Goal: Task Accomplishment & Management: Use online tool/utility

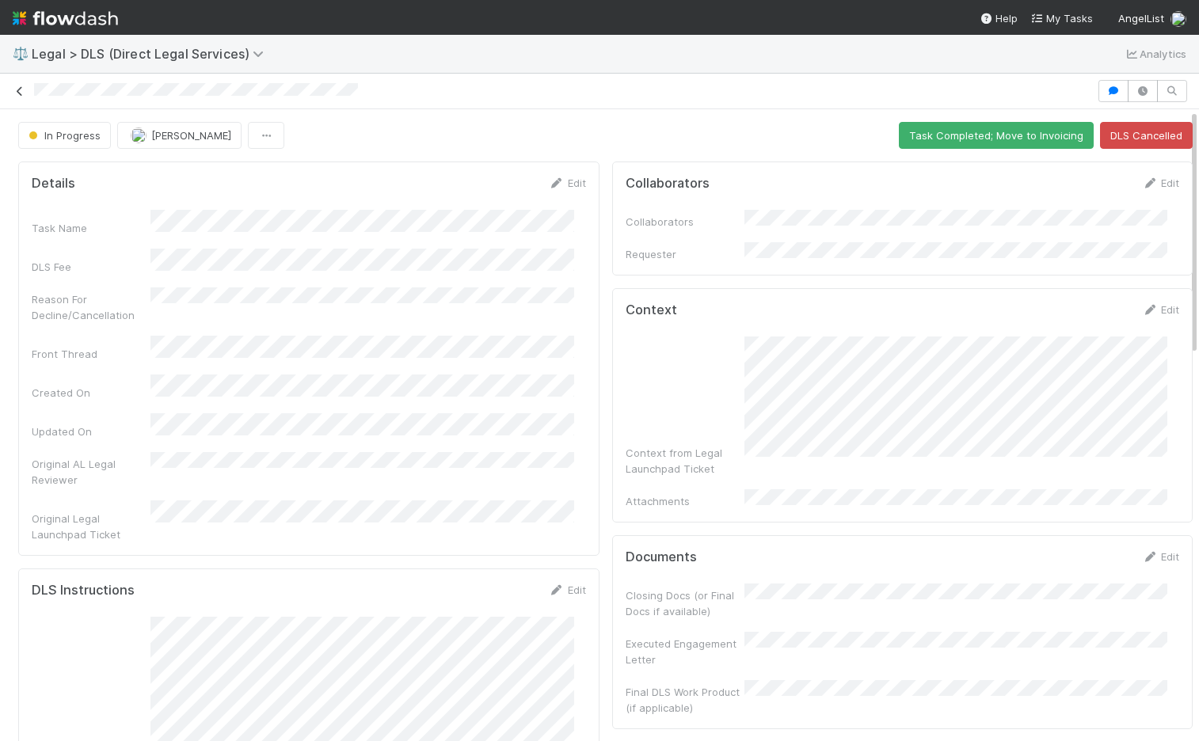
click at [21, 89] on icon at bounding box center [20, 91] width 16 height 10
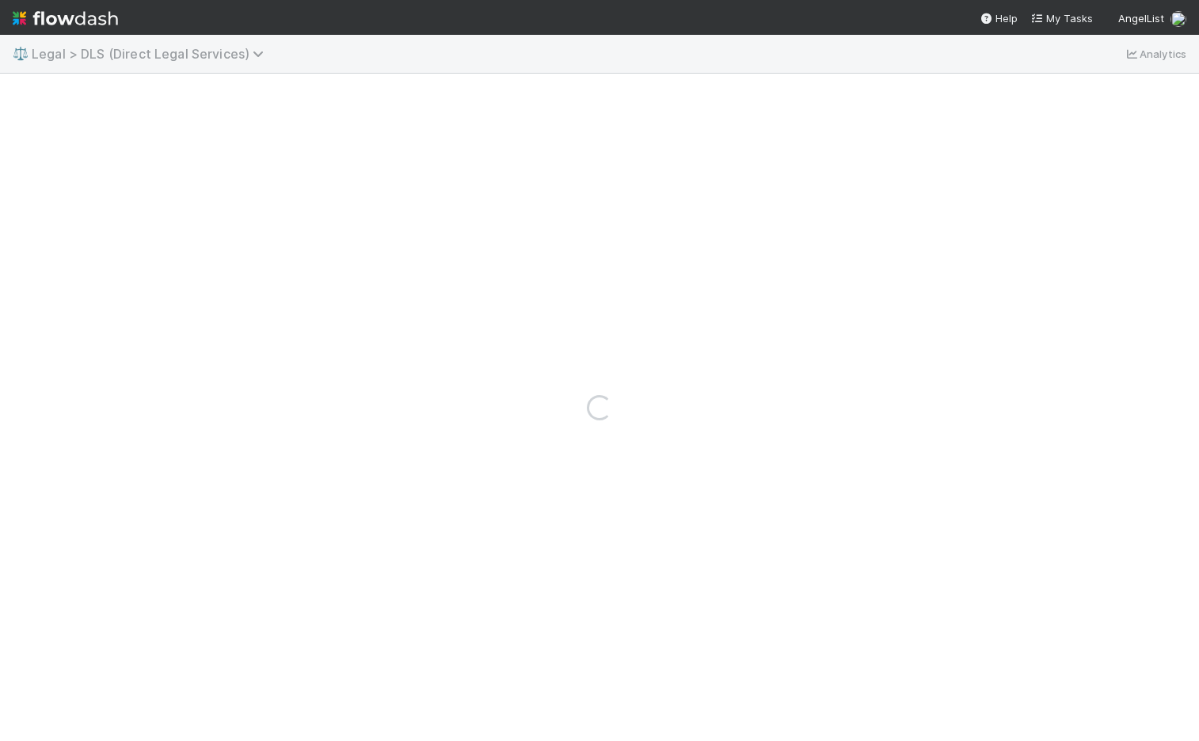
click at [200, 58] on span "Legal > DLS (Direct Legal Services)" at bounding box center [152, 54] width 240 height 16
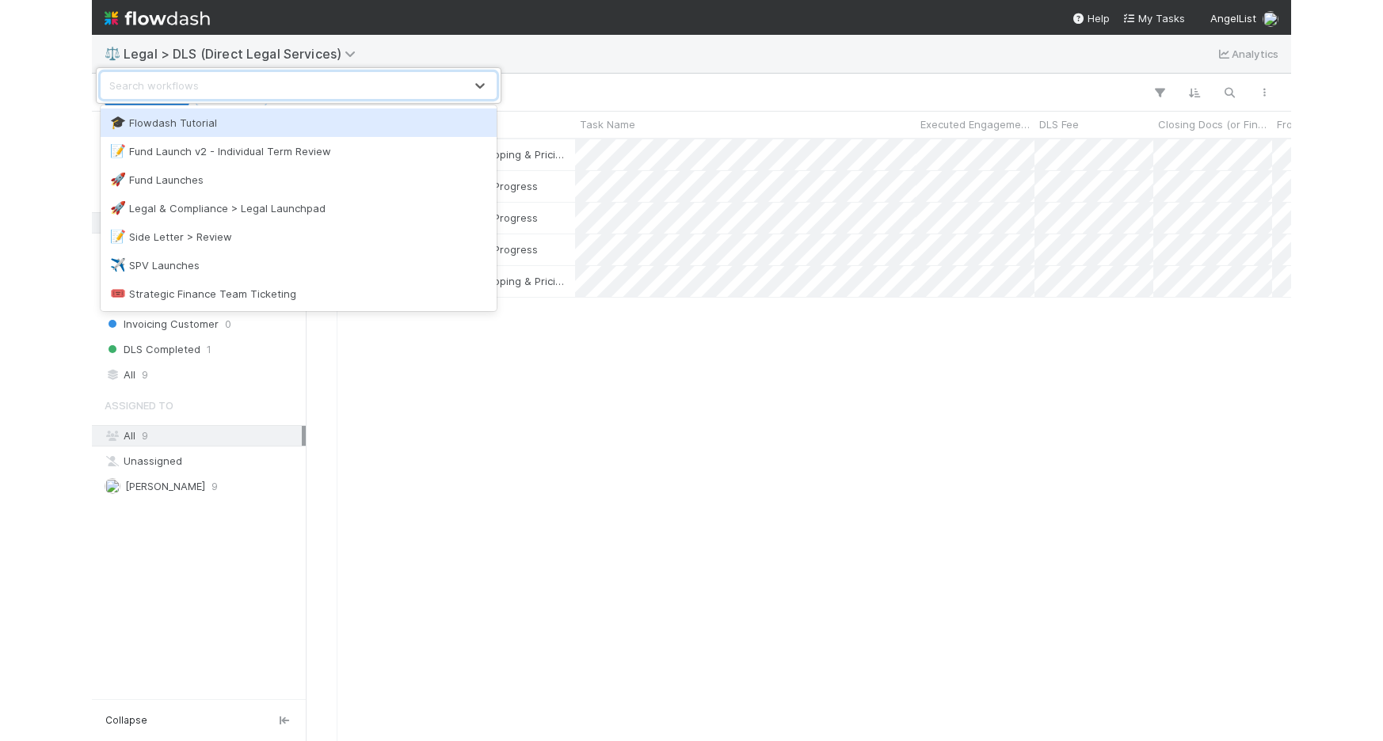
scroll to position [590, 973]
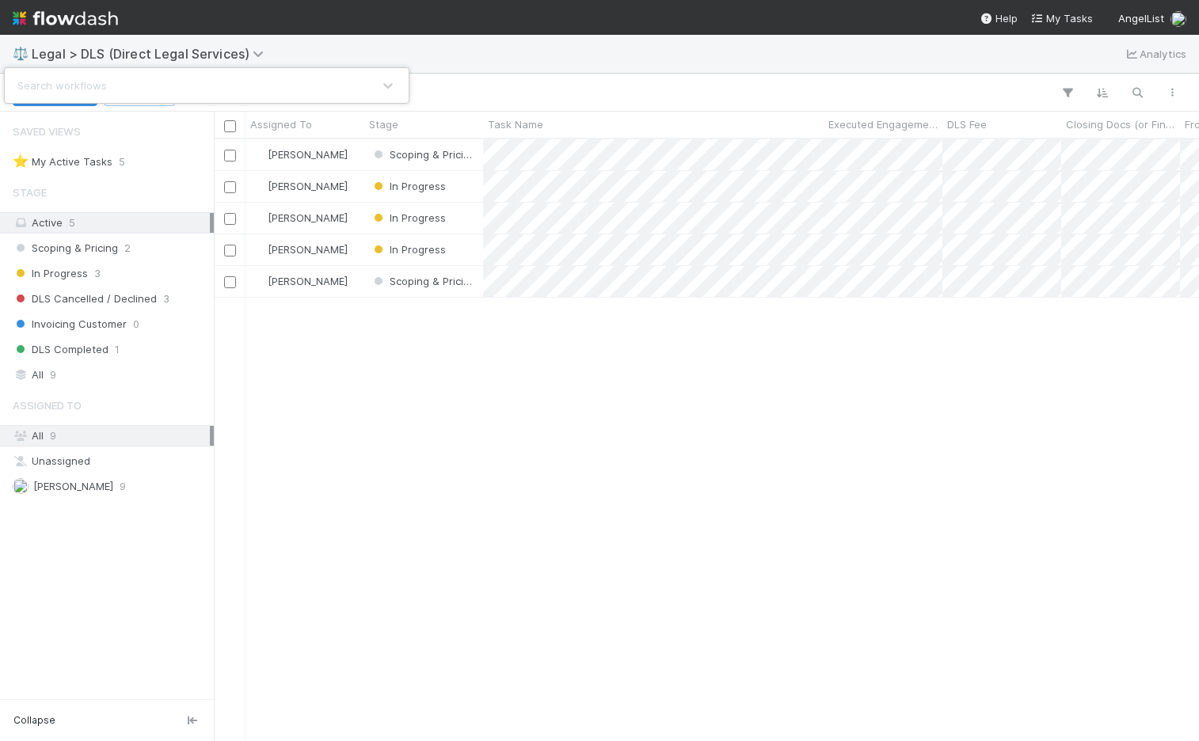
click at [441, 55] on div "Search workflows" at bounding box center [599, 370] width 1199 height 741
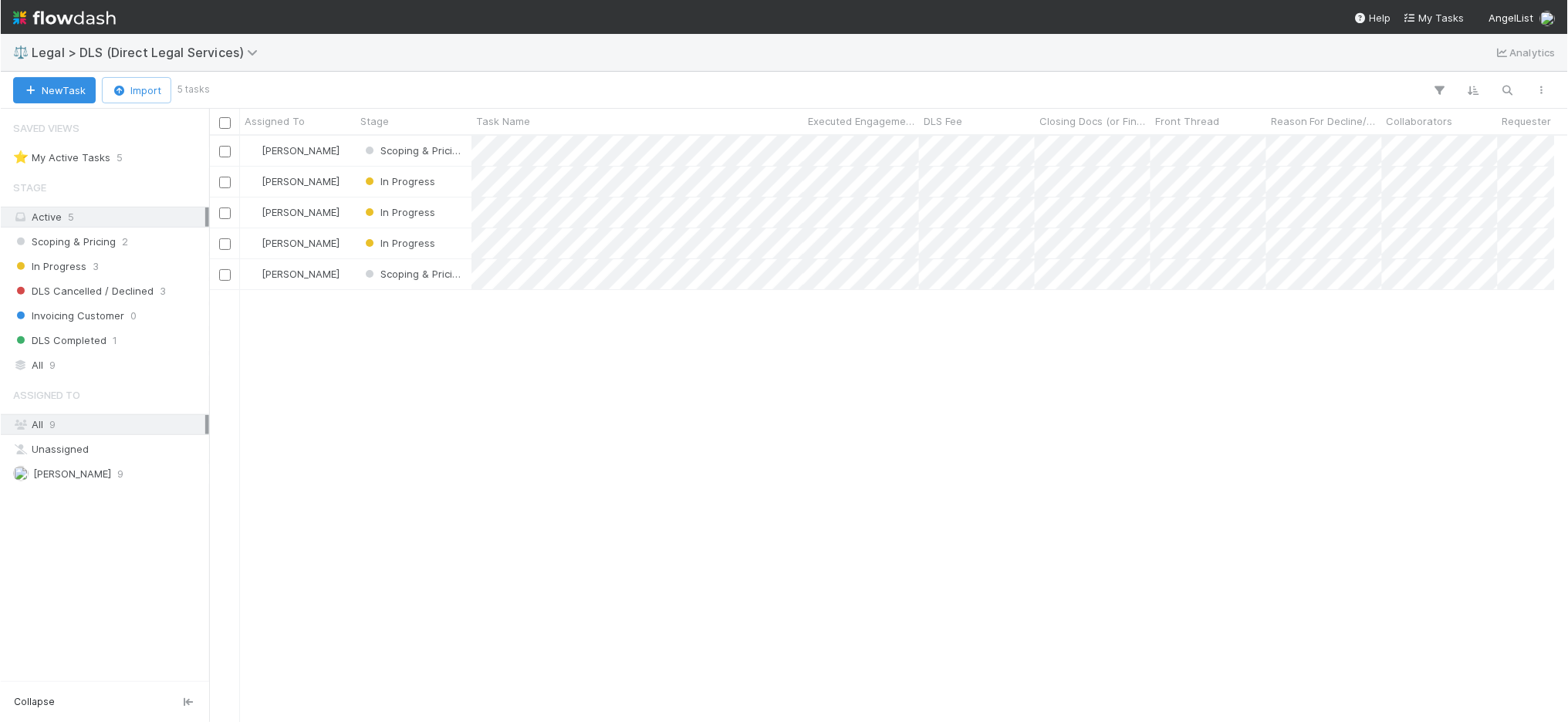
scroll to position [575, 1349]
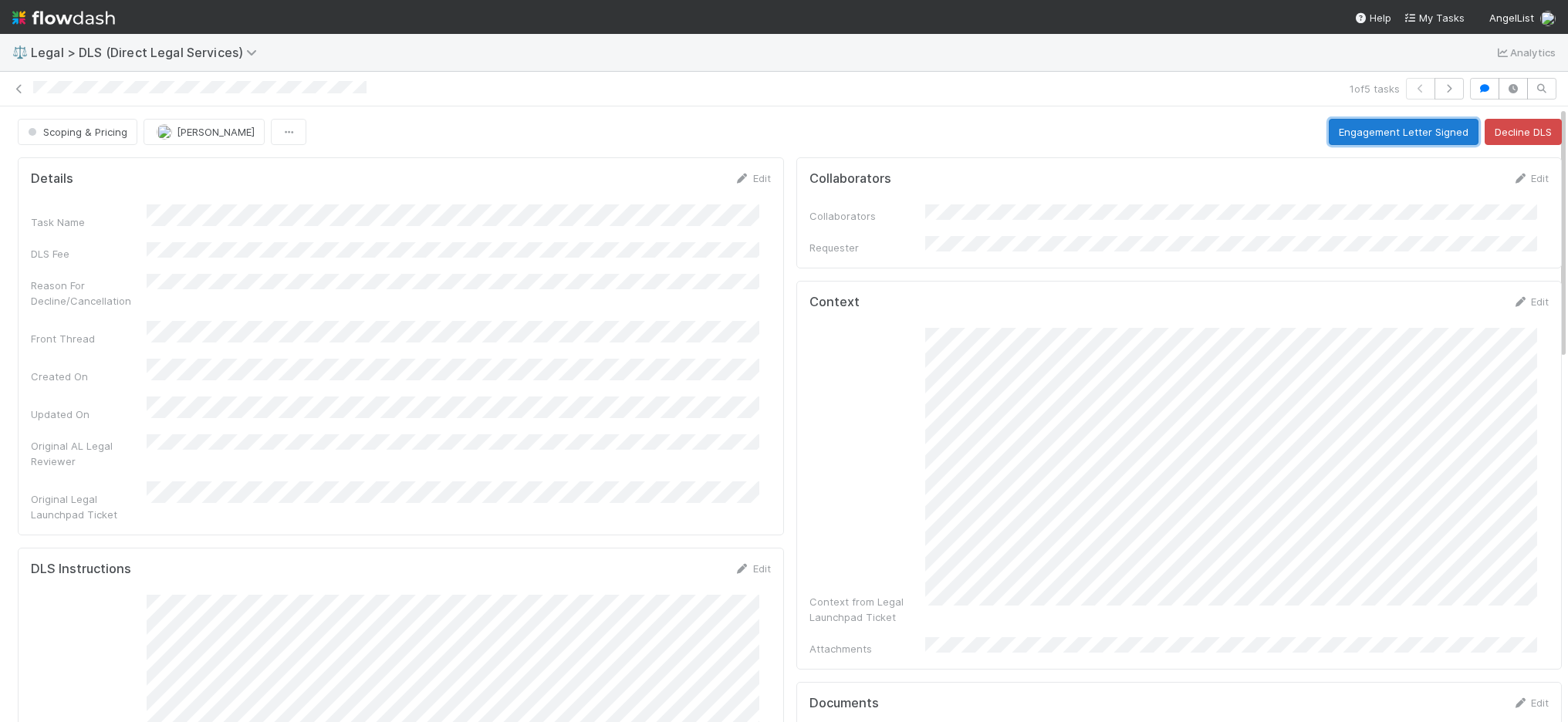
click at [1167, 135] on button "Engagement Letter Signed" at bounding box center [1404, 132] width 150 height 26
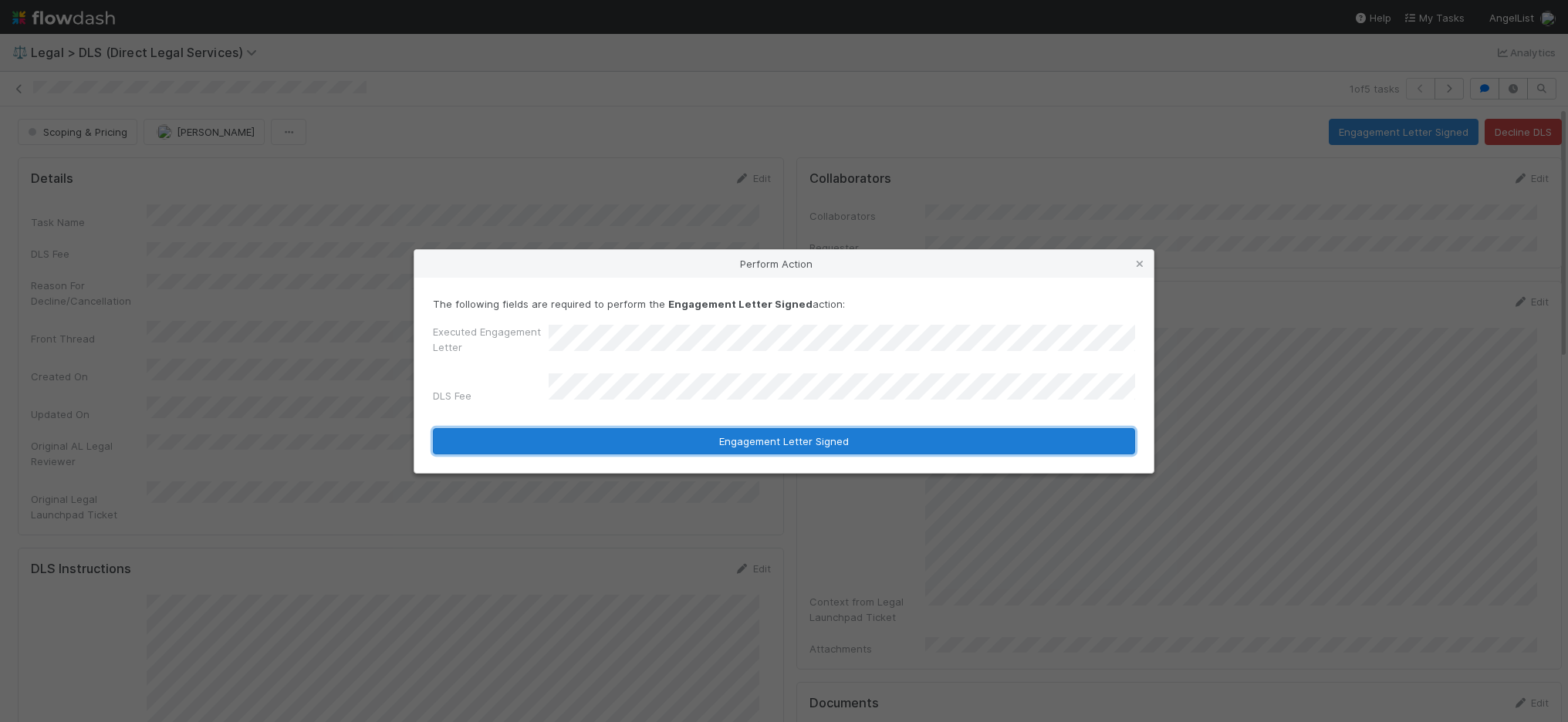
click at [860, 430] on button "Engagement Letter Signed" at bounding box center [784, 441] width 703 height 26
click at [788, 444] on button "Engagement Letter Signed" at bounding box center [784, 441] width 703 height 26
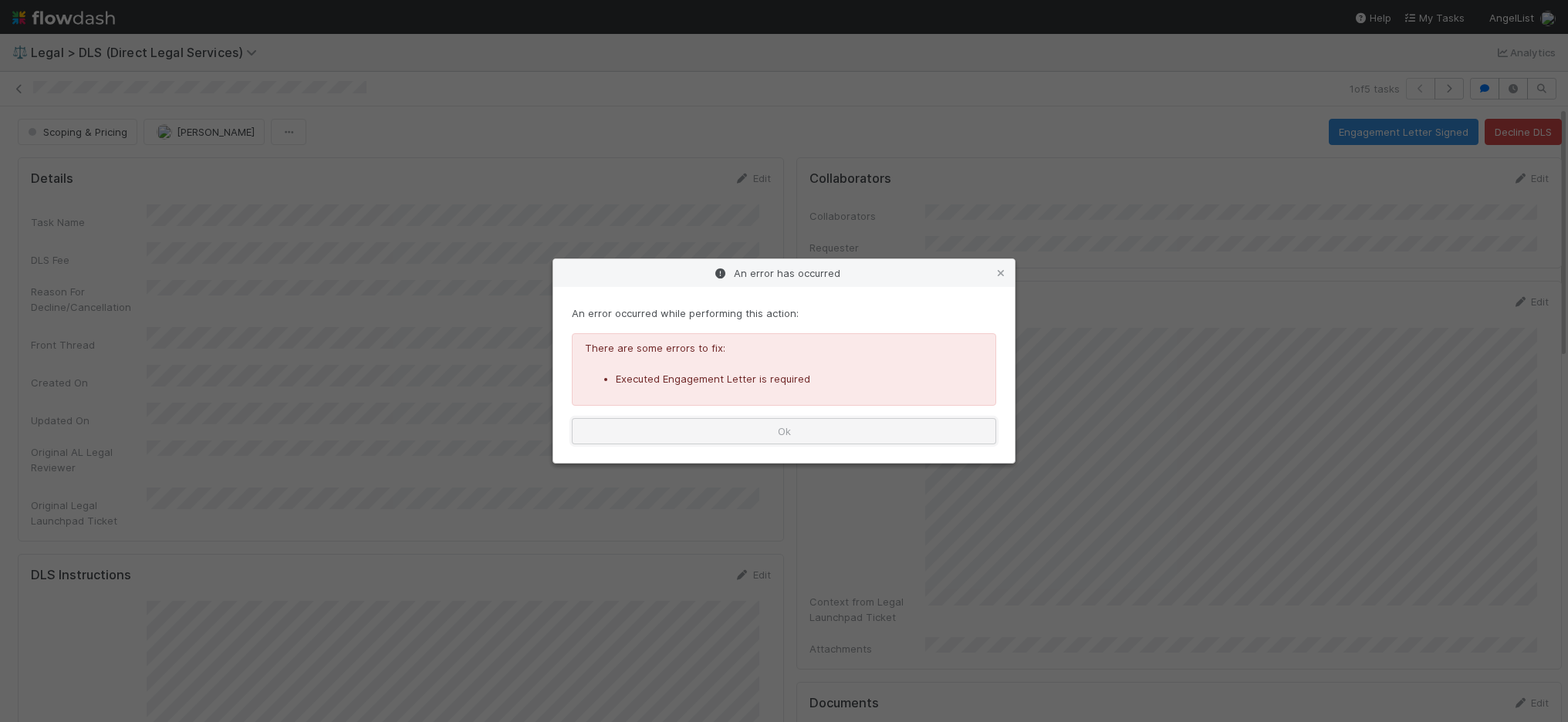
click at [796, 439] on button "Ok" at bounding box center [784, 431] width 425 height 26
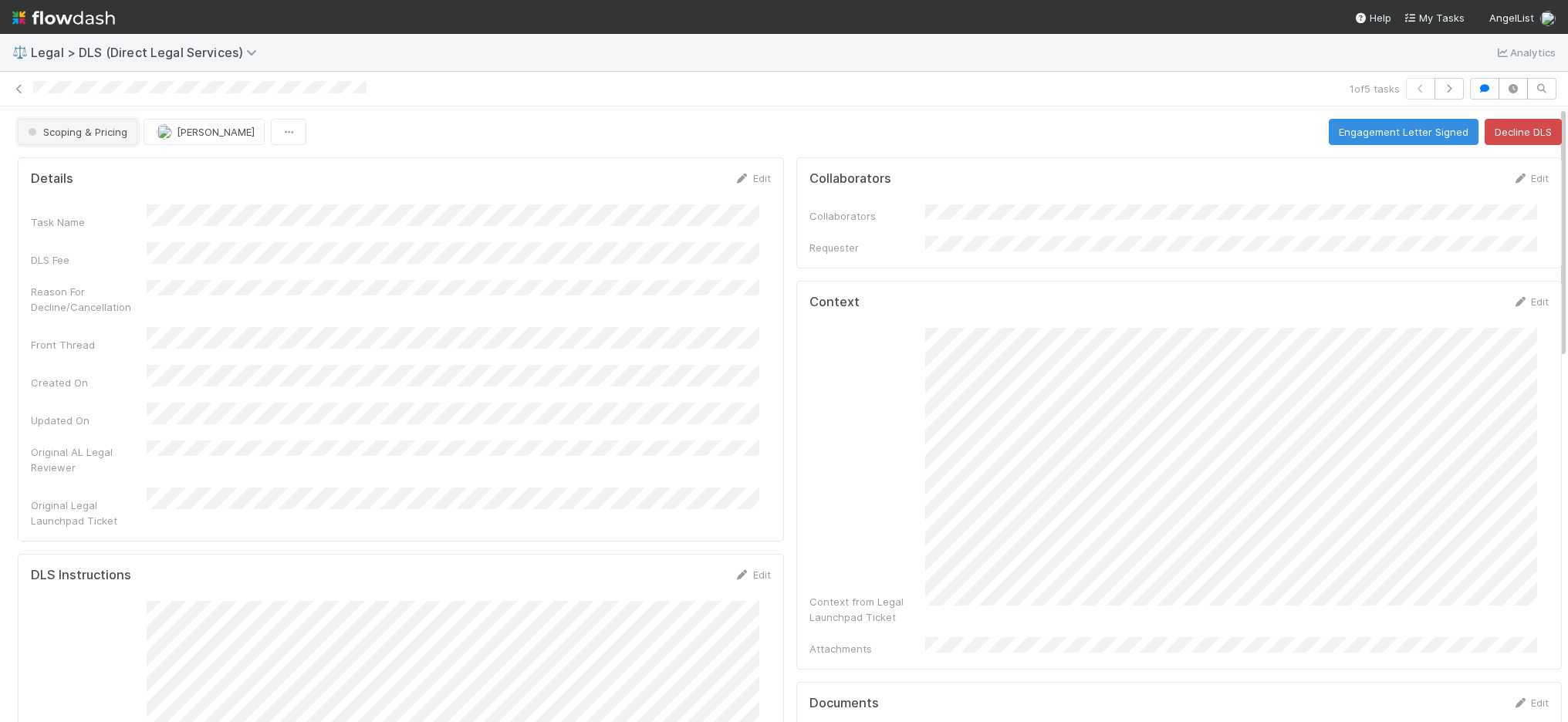
click at [106, 136] on span "Scoping & Pricing" at bounding box center [75, 132] width 102 height 13
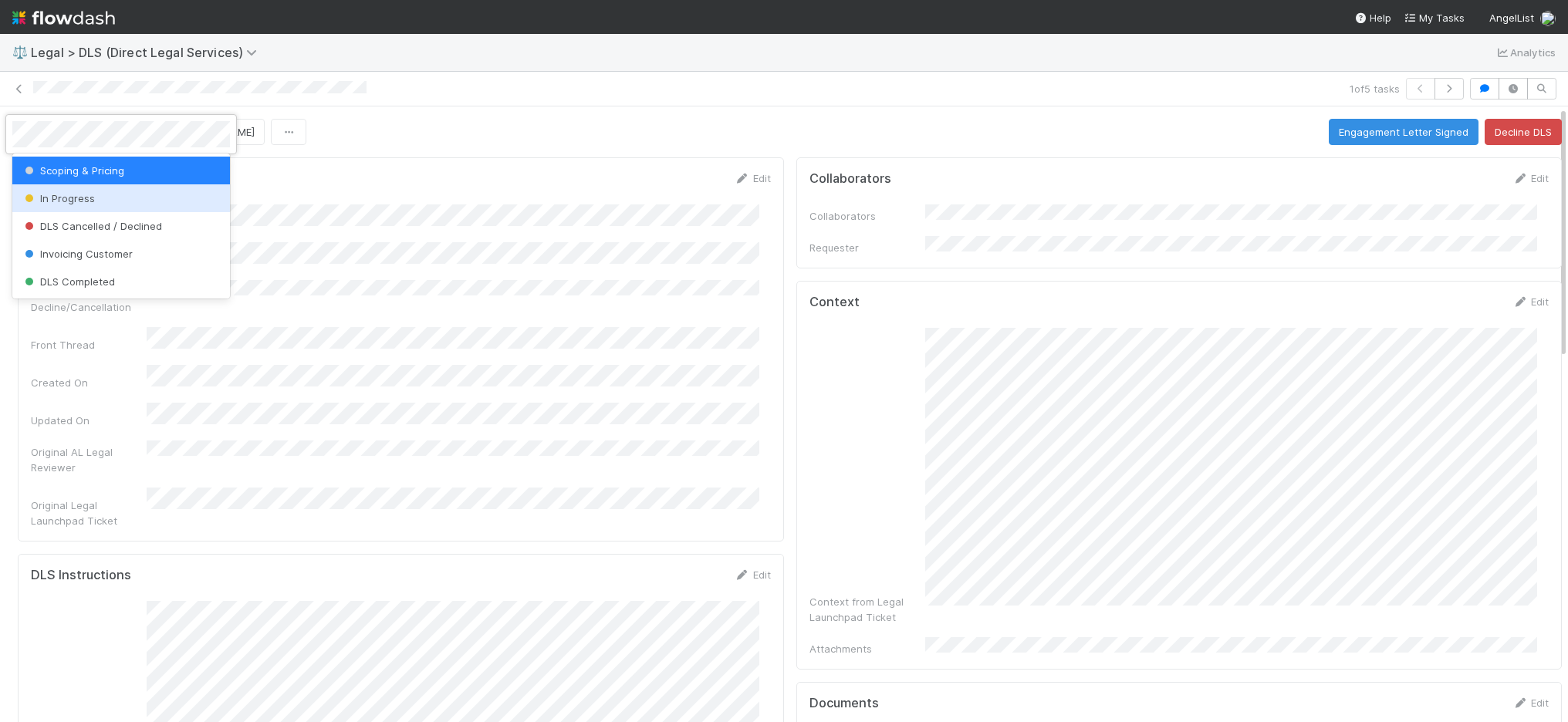
click at [117, 197] on div "In Progress" at bounding box center [121, 198] width 217 height 28
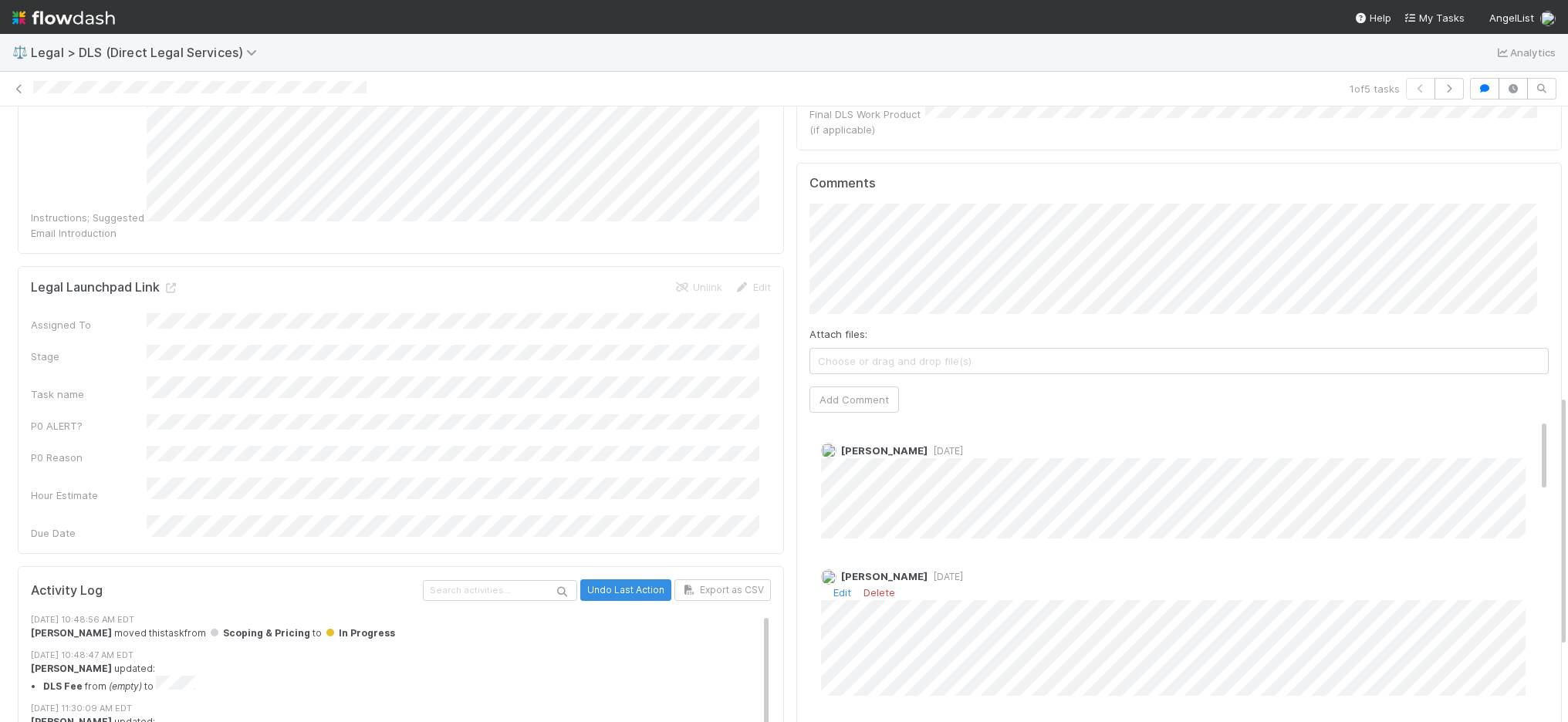
scroll to position [703, 0]
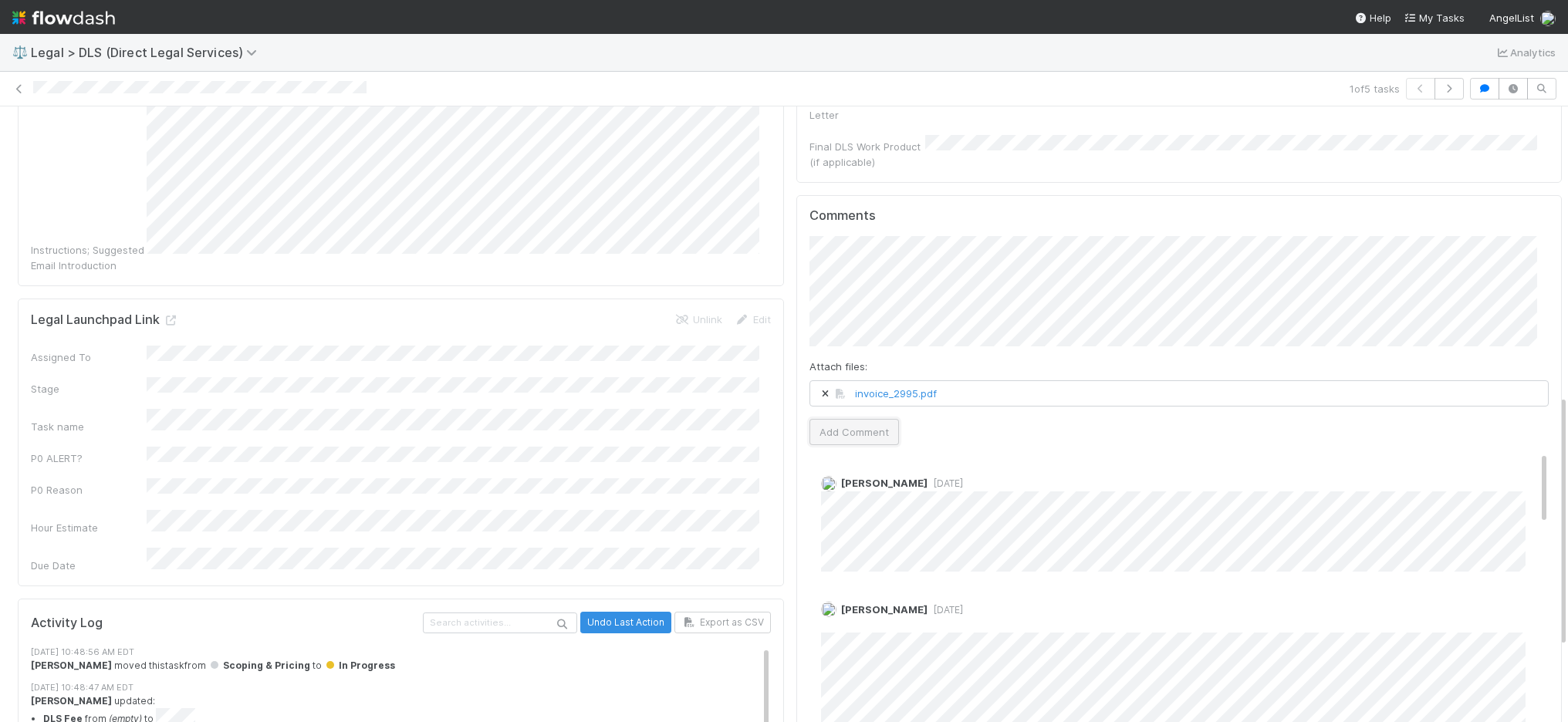
click at [866, 419] on button "Add Comment" at bounding box center [855, 432] width 90 height 26
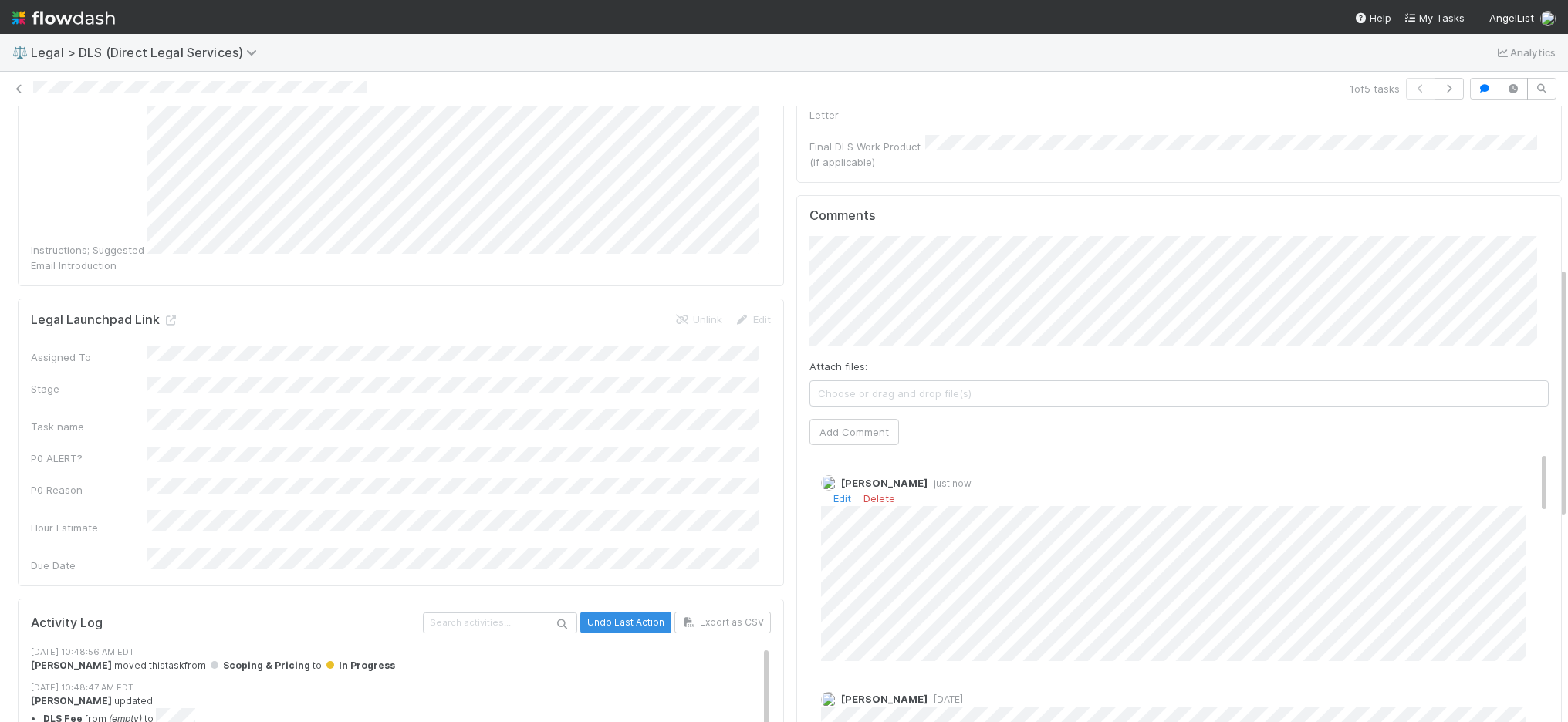
scroll to position [0, 0]
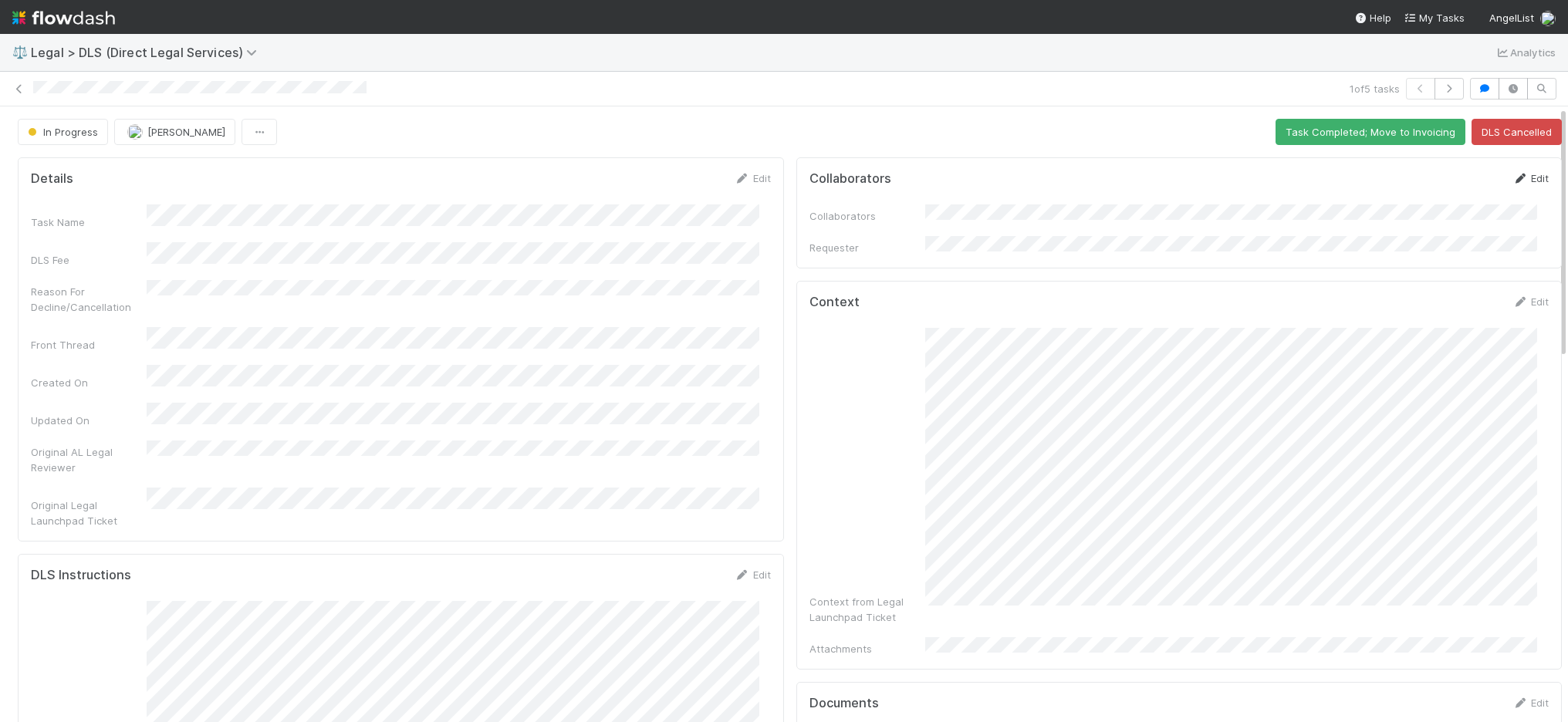
click at [1167, 179] on link "Edit" at bounding box center [1530, 178] width 36 height 13
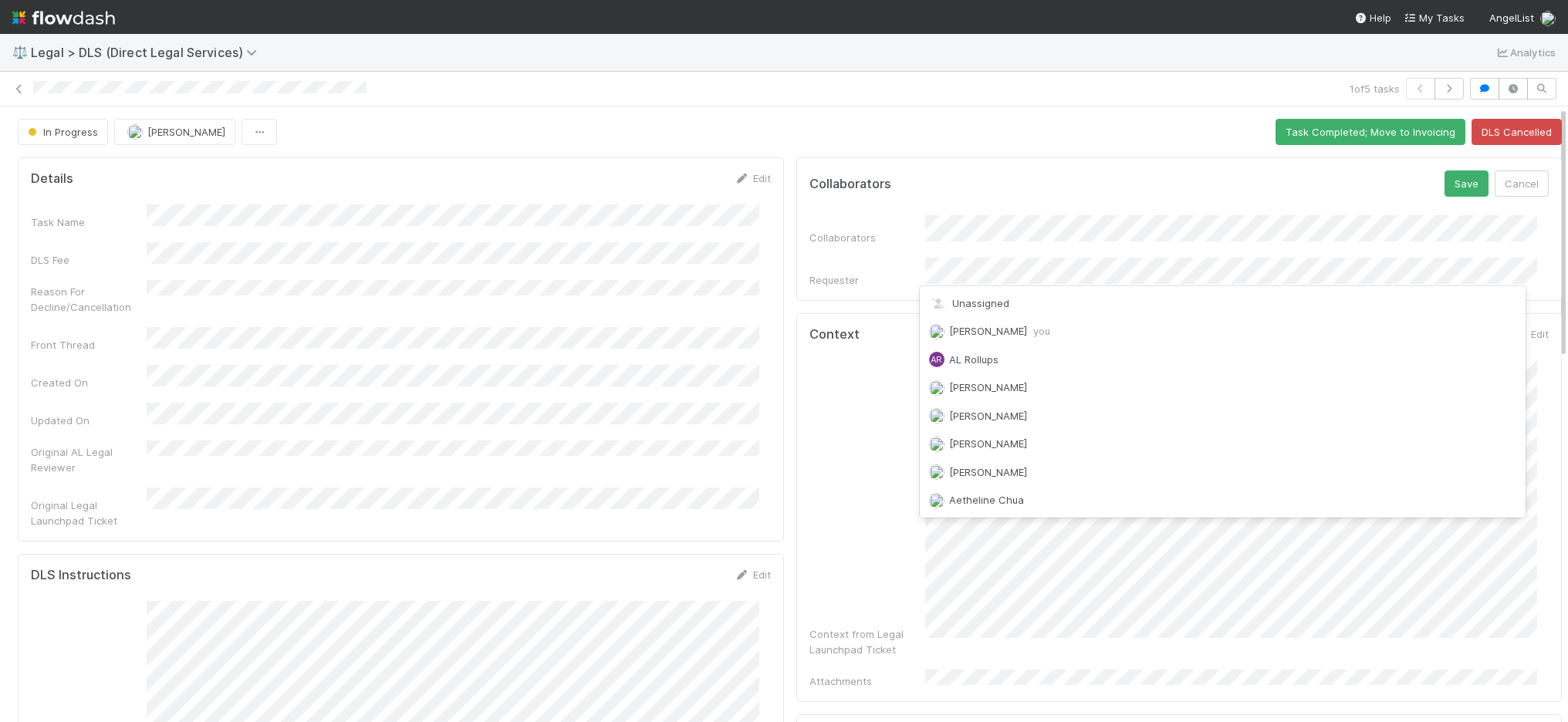
scroll to position [2874, 0]
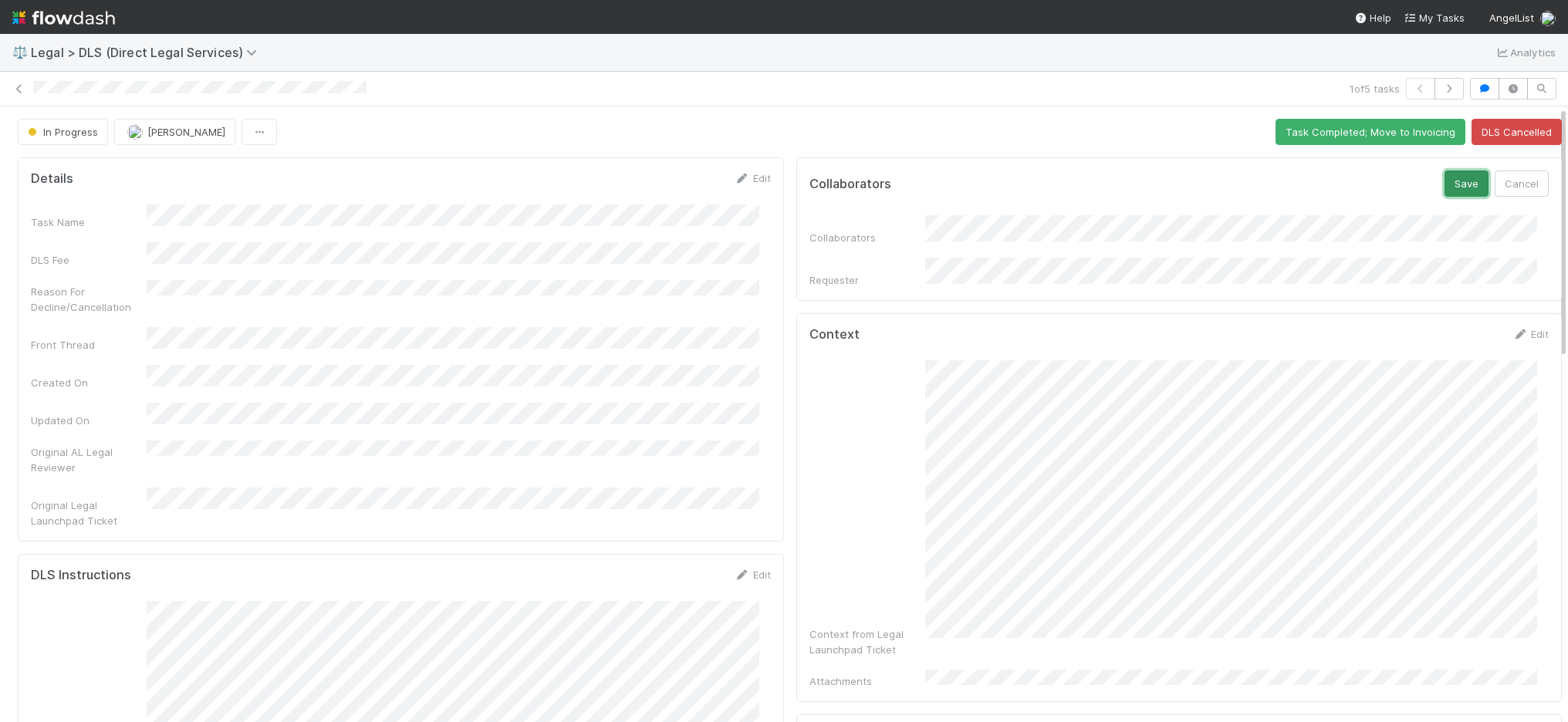
click at [1167, 180] on button "Save" at bounding box center [1467, 183] width 44 height 26
